Goal: Transaction & Acquisition: Purchase product/service

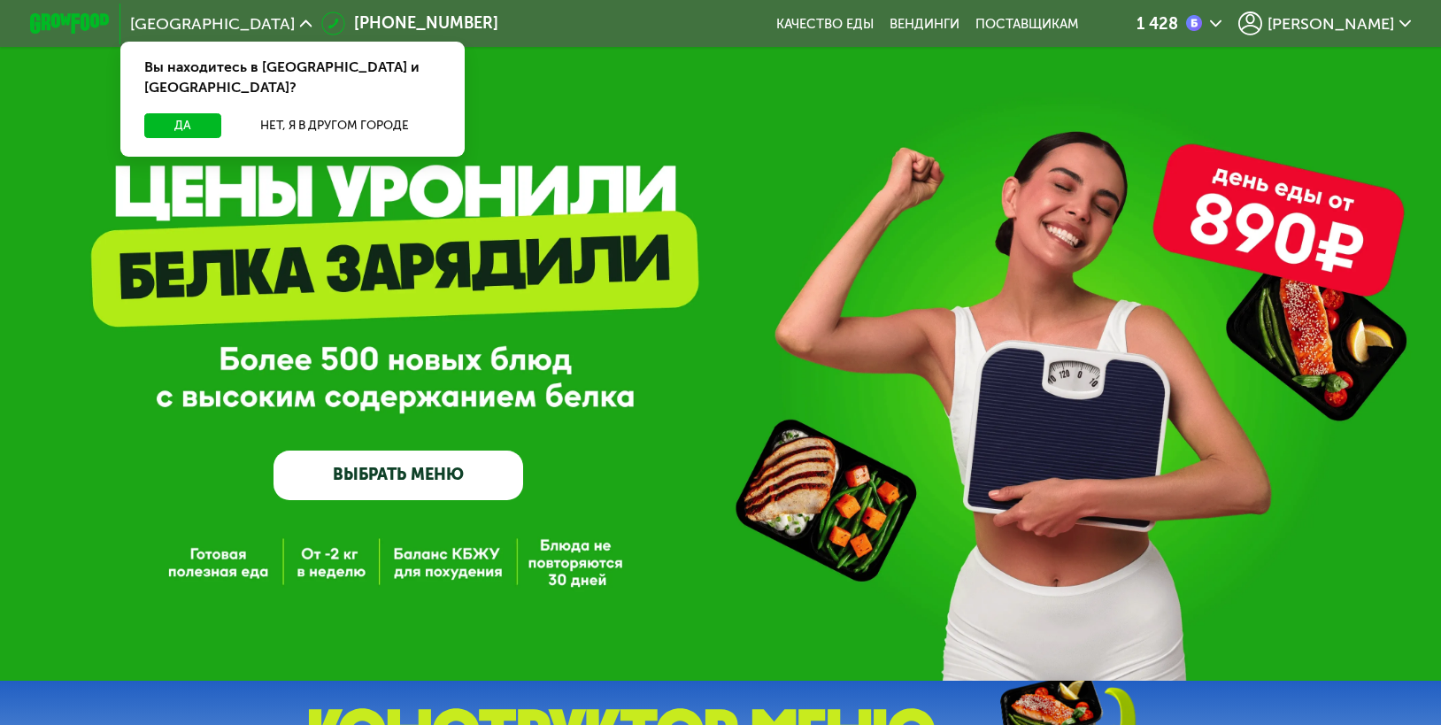
click at [1355, 23] on span "[PERSON_NAME]" at bounding box center [1331, 24] width 127 height 16
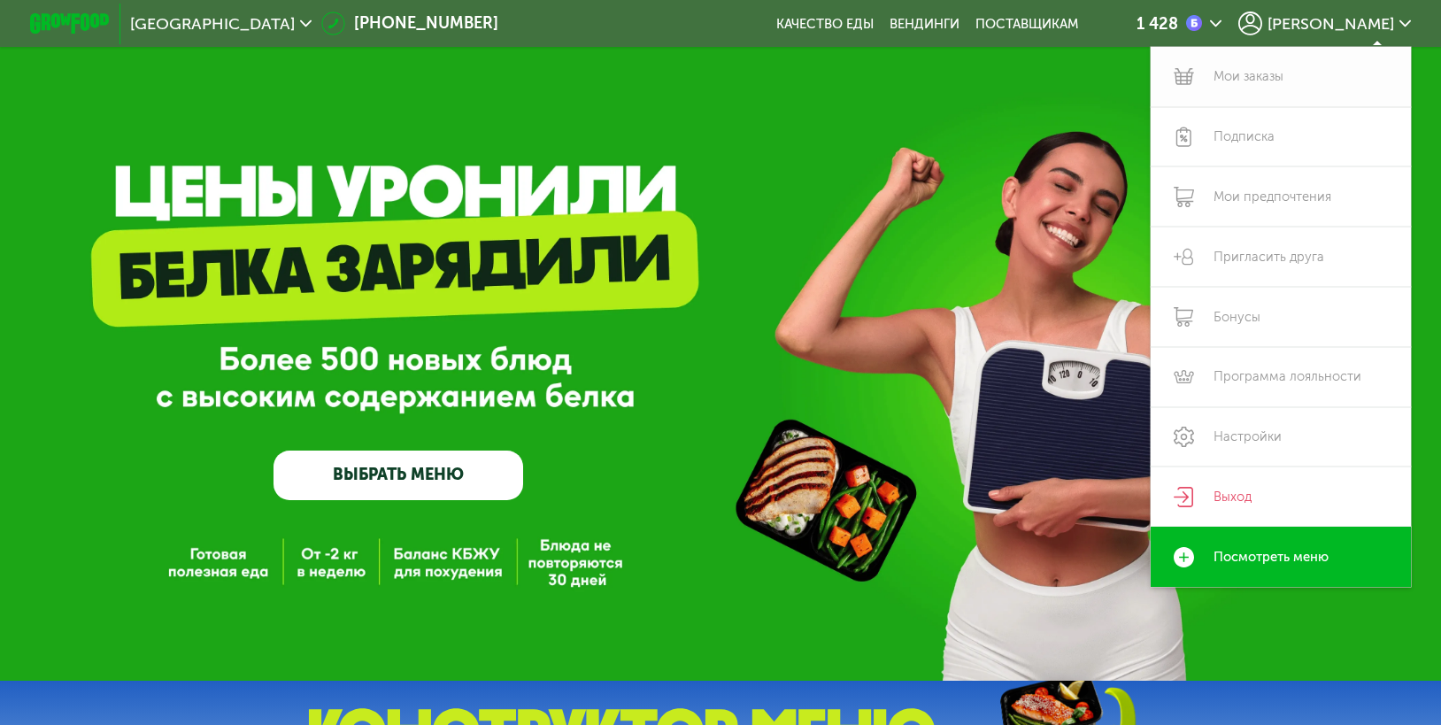
click at [1261, 79] on link "Мои заказы" at bounding box center [1281, 77] width 260 height 60
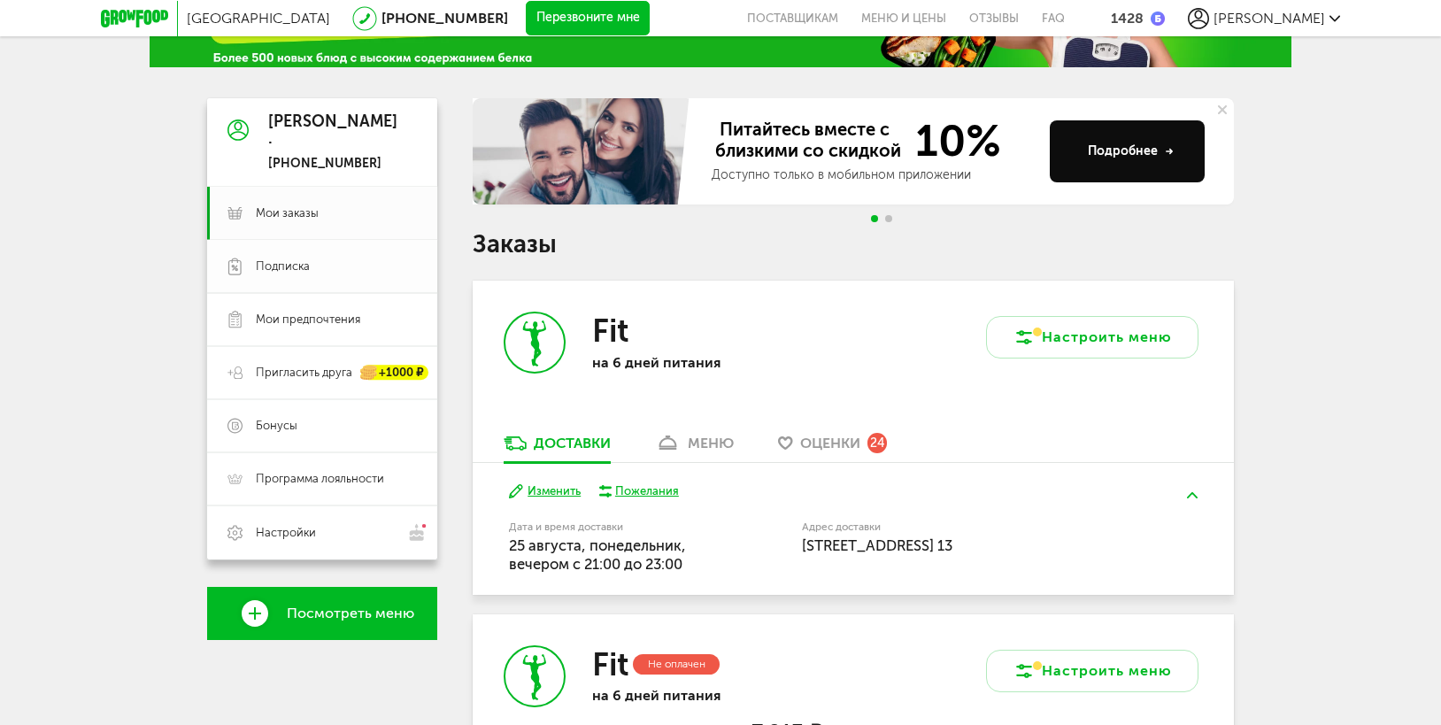
scroll to position [177, 0]
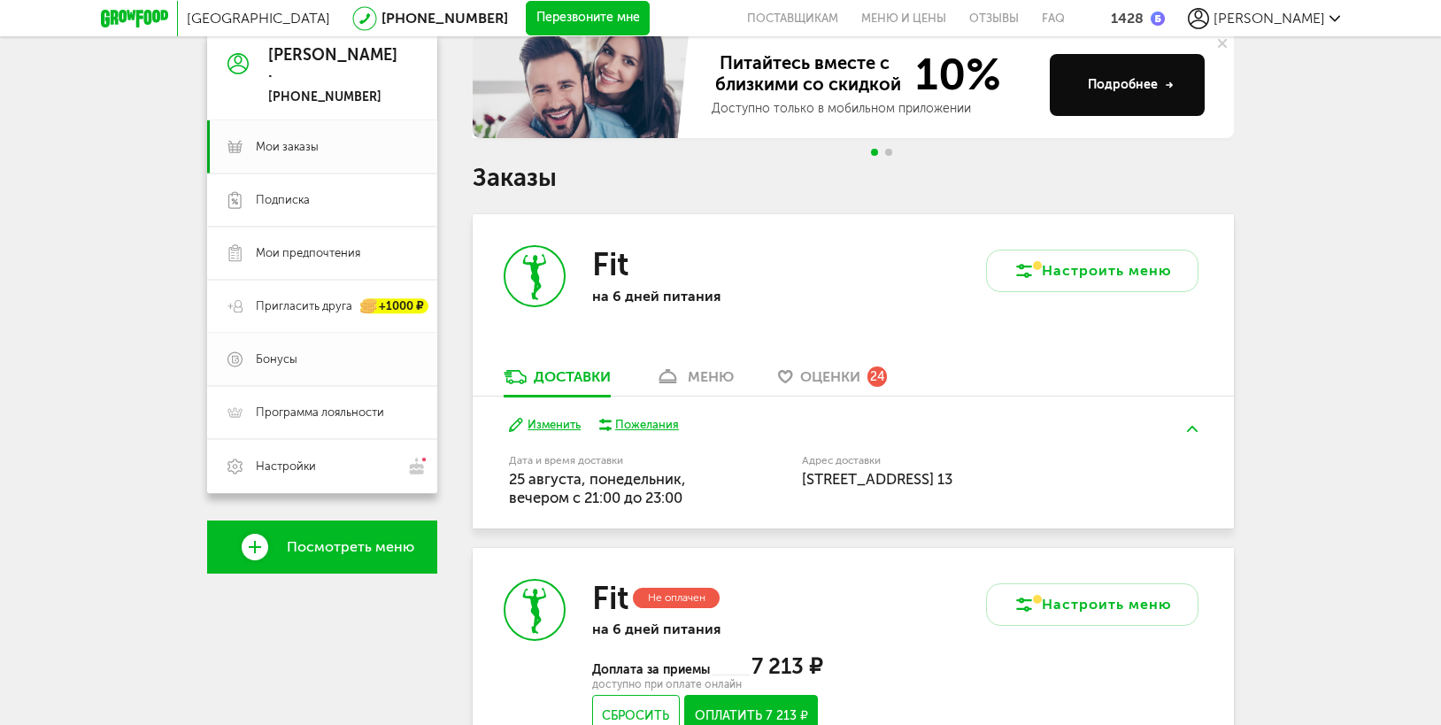
click at [286, 352] on span "Бонусы" at bounding box center [277, 359] width 42 height 16
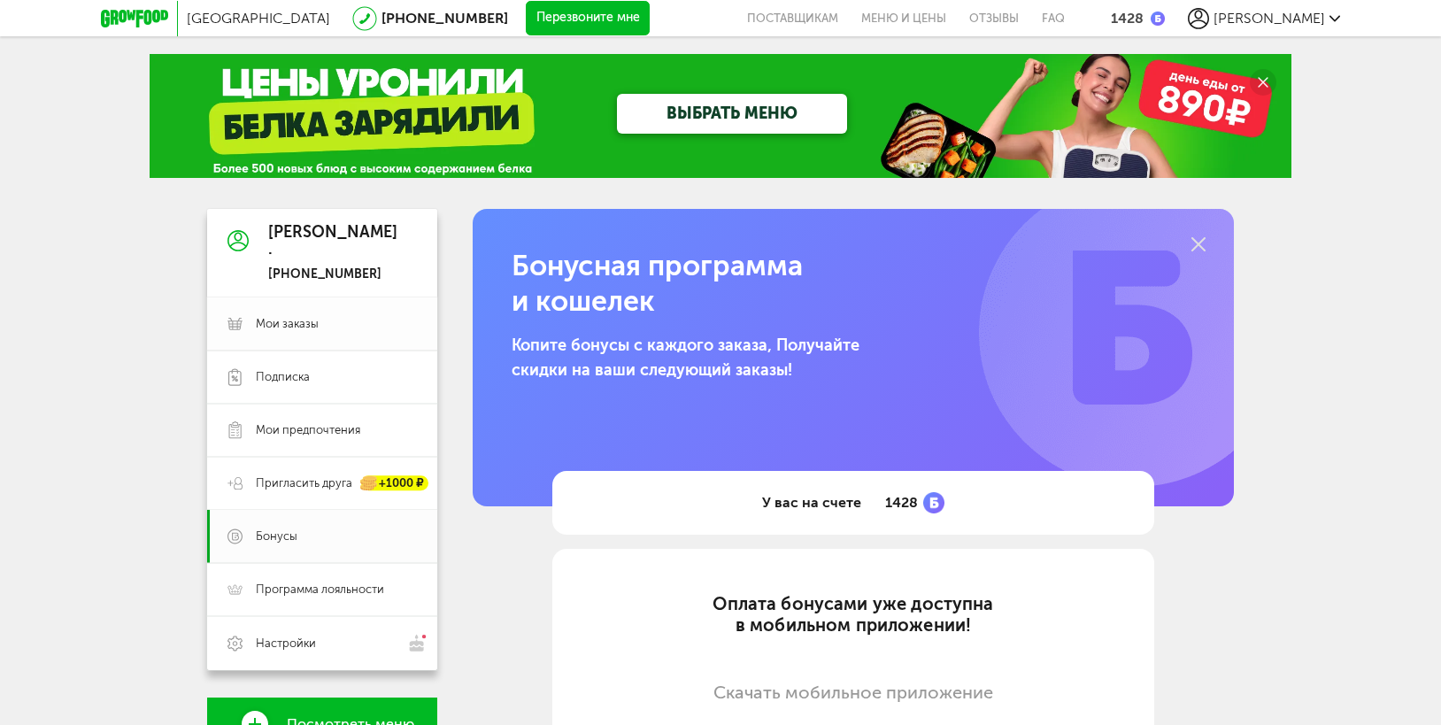
click at [310, 326] on span "Мои заказы" at bounding box center [287, 324] width 63 height 16
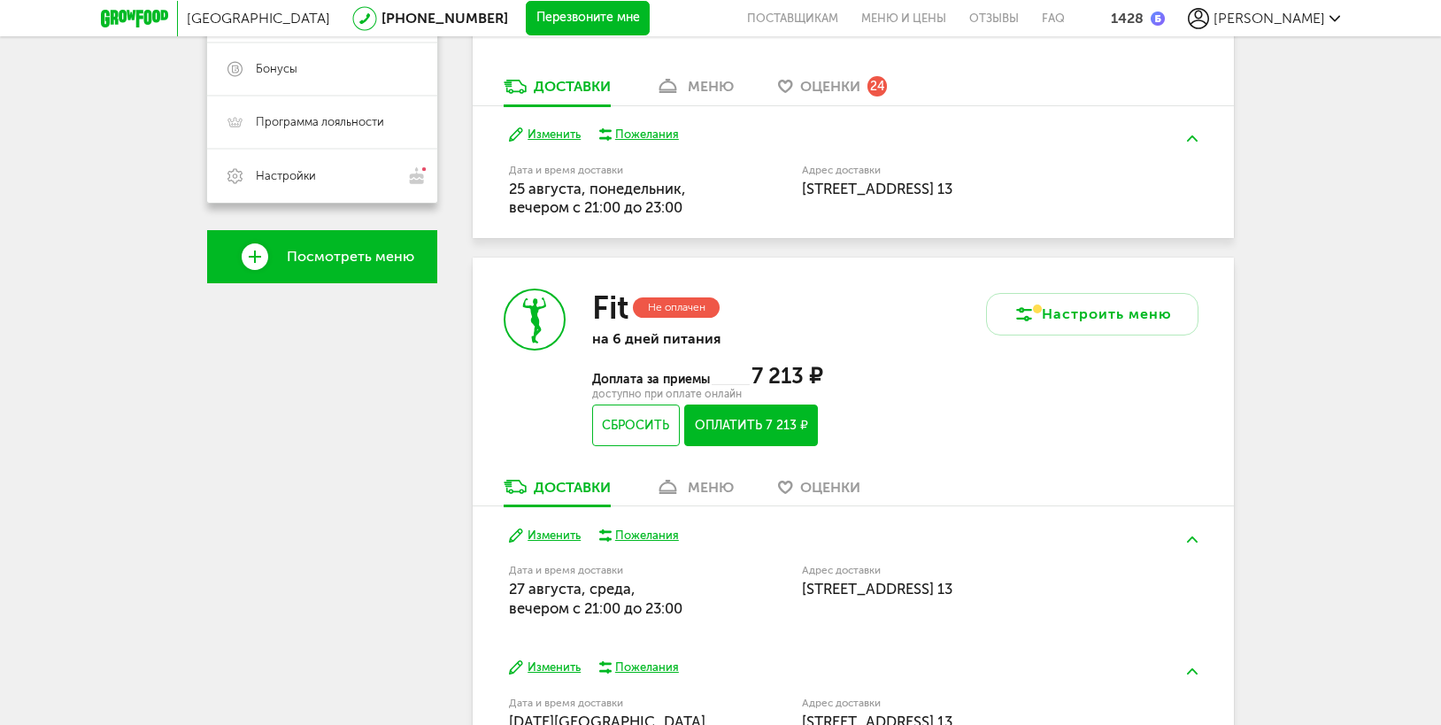
scroll to position [470, 0]
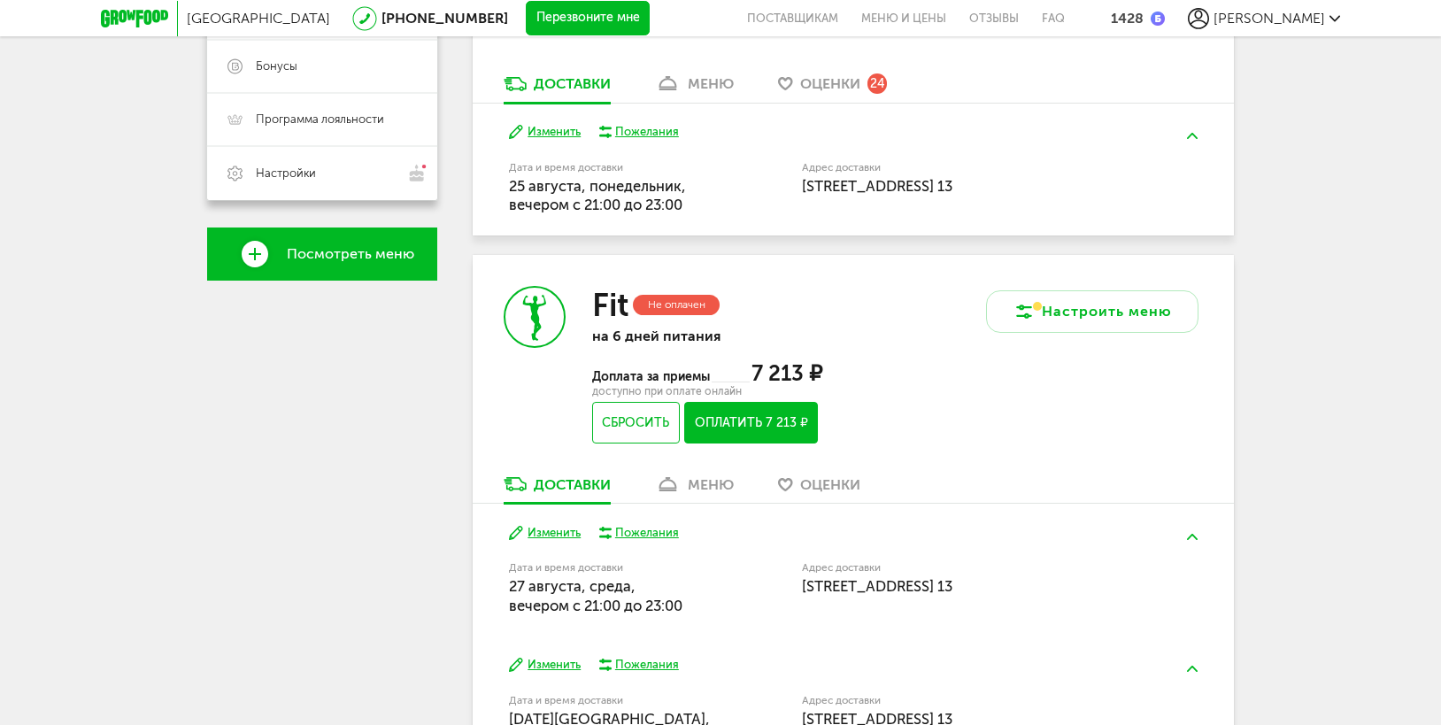
click at [783, 416] on button "Оплатить 7 213 ₽" at bounding box center [751, 423] width 134 height 42
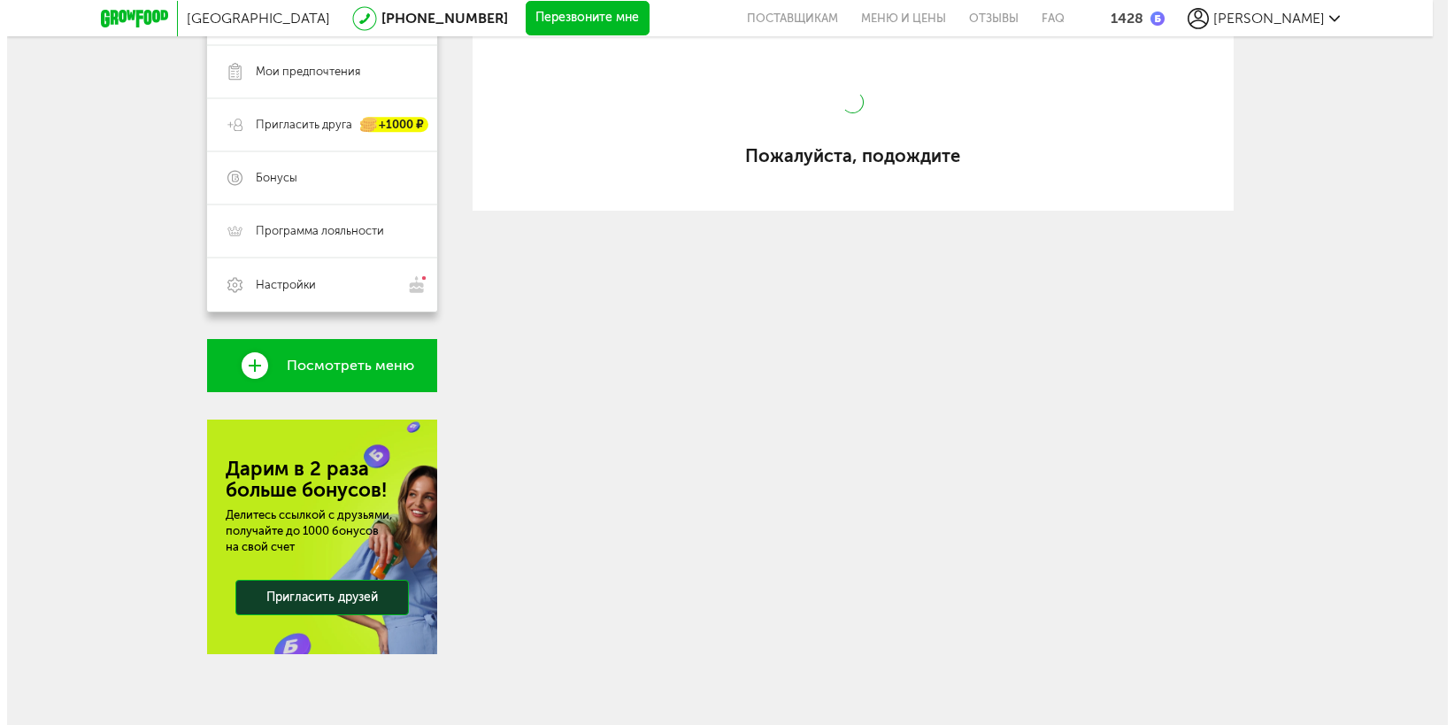
scroll to position [358, 0]
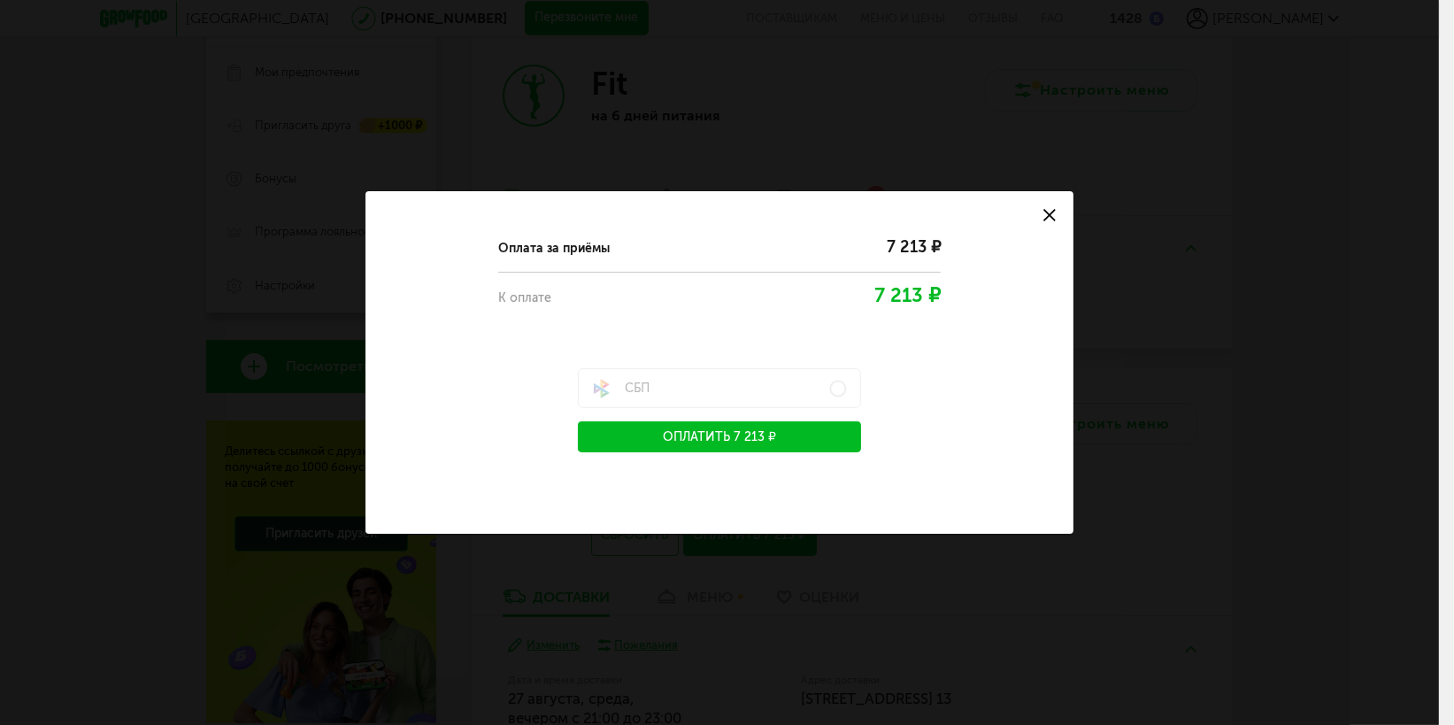
click at [736, 440] on button "Оплатить 7 213 ₽" at bounding box center [719, 436] width 283 height 31
